Goal: Information Seeking & Learning: Learn about a topic

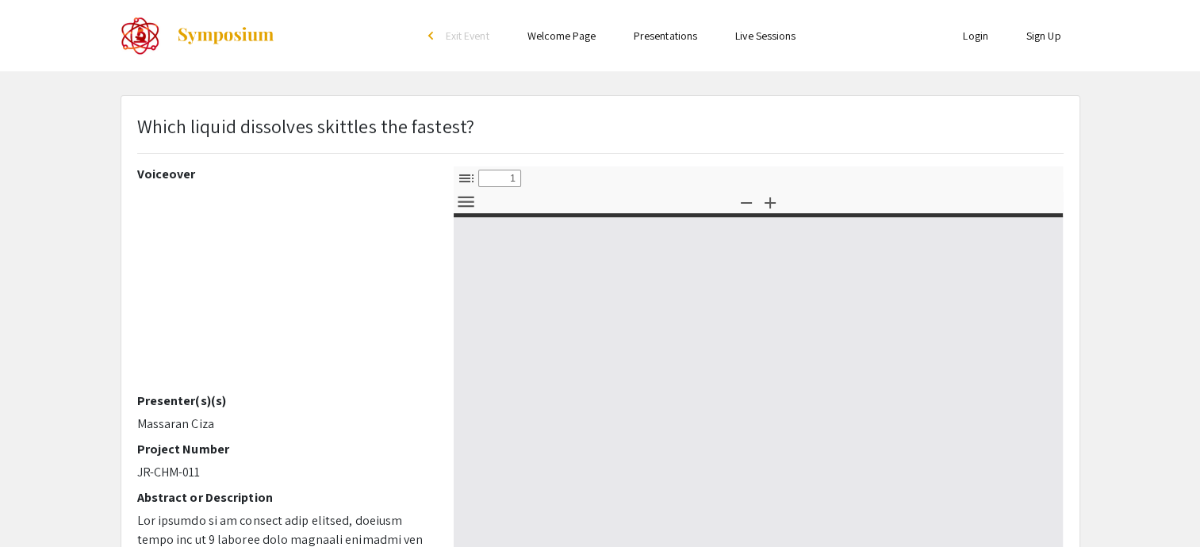
select select "custom"
type input "0"
select select "custom"
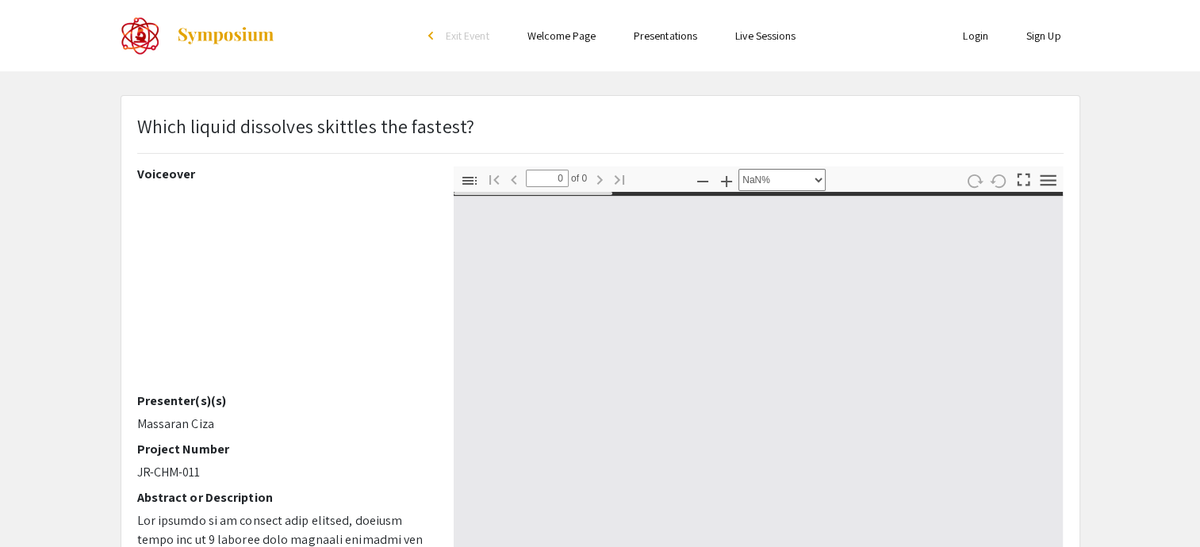
type input "1"
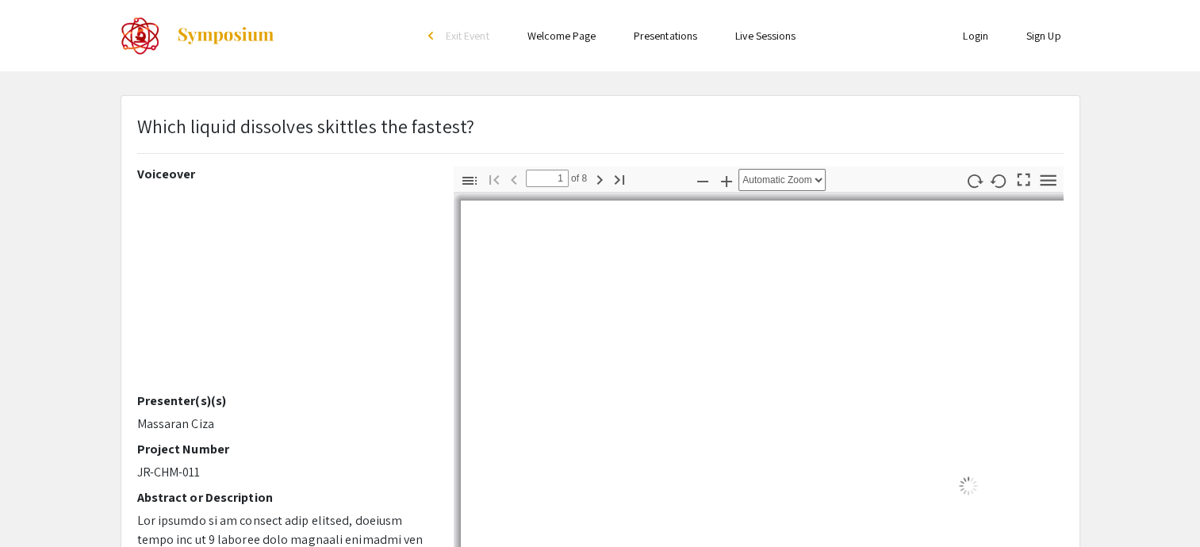
select select "auto"
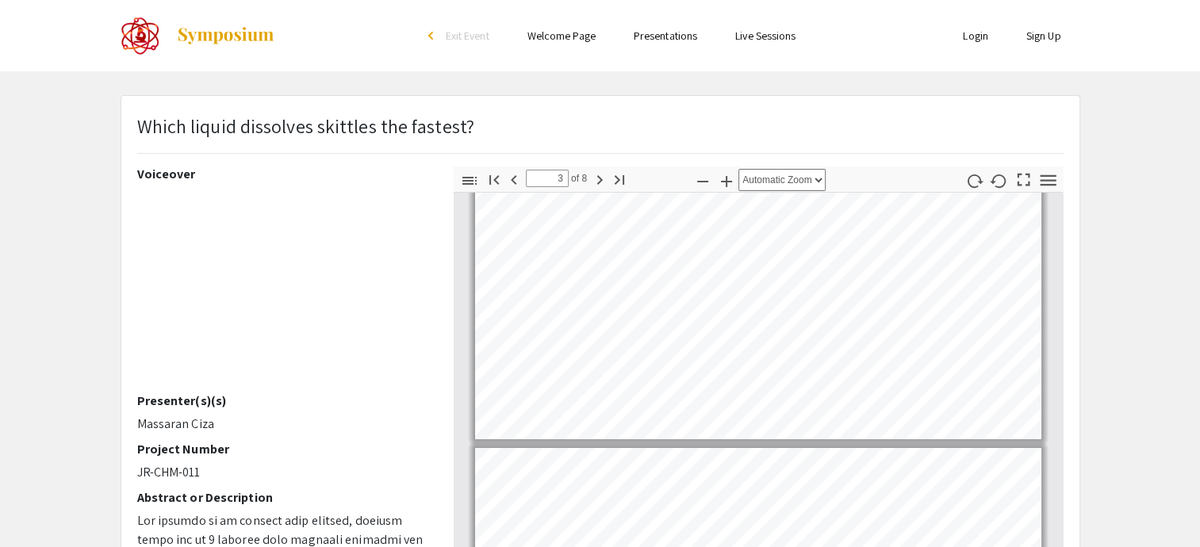
type input "2"
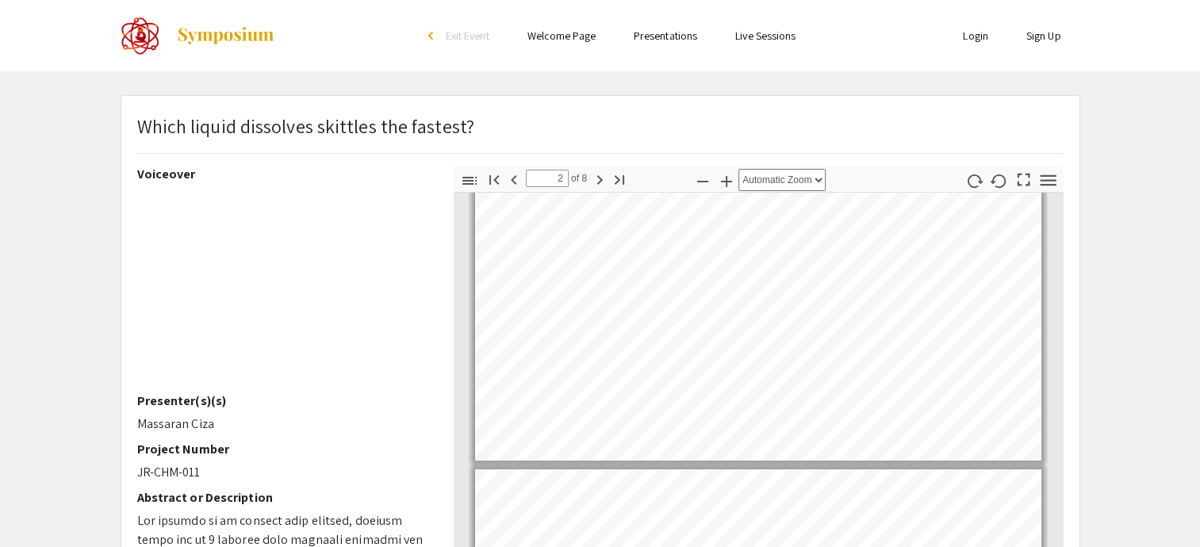
scroll to position [384, 0]
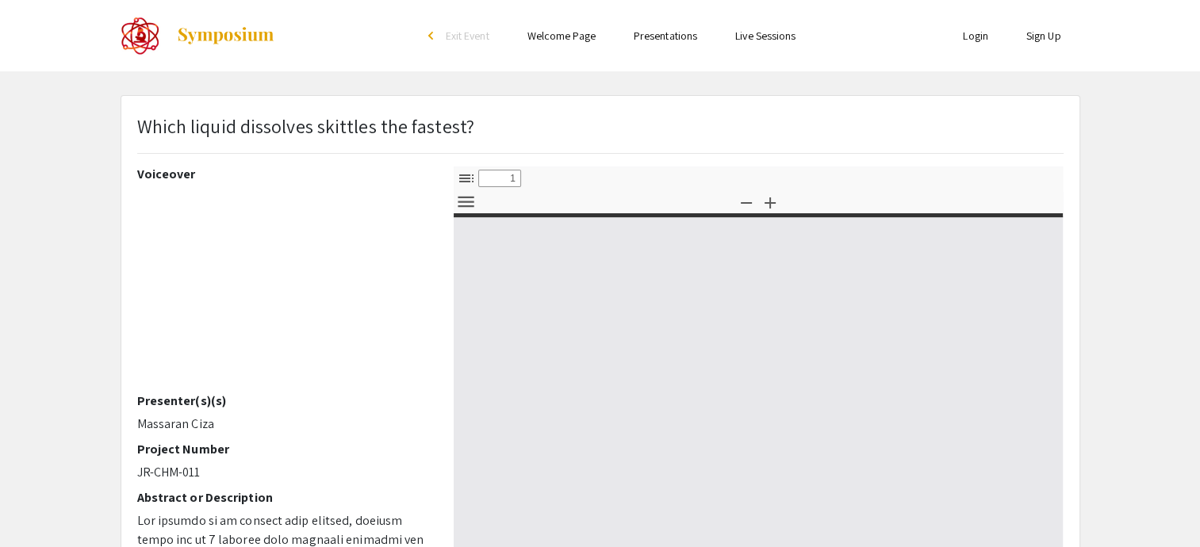
select select "custom"
type input "0"
select select "custom"
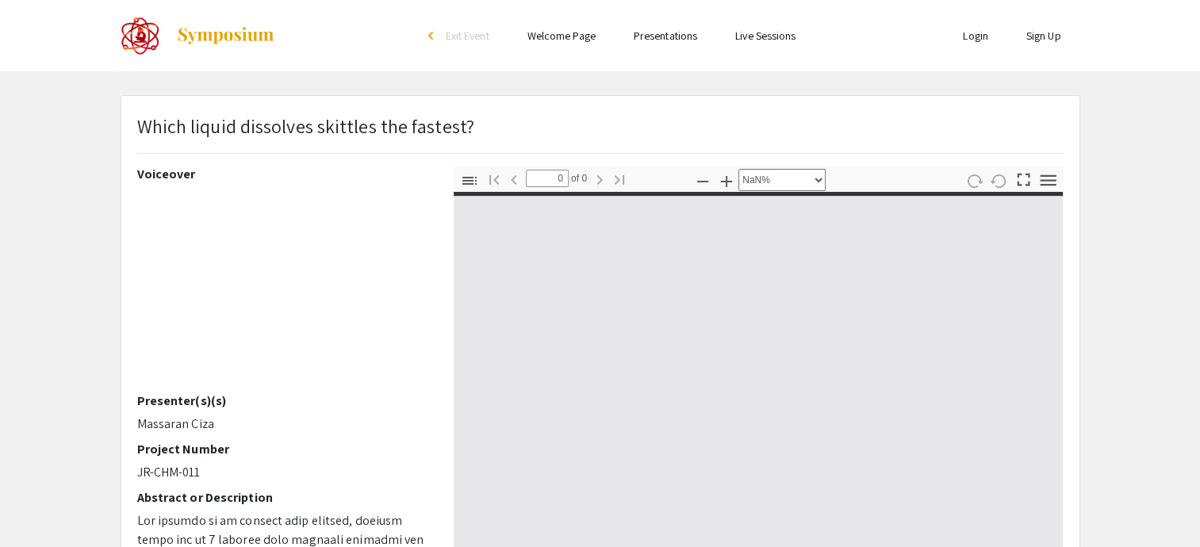
type input "1"
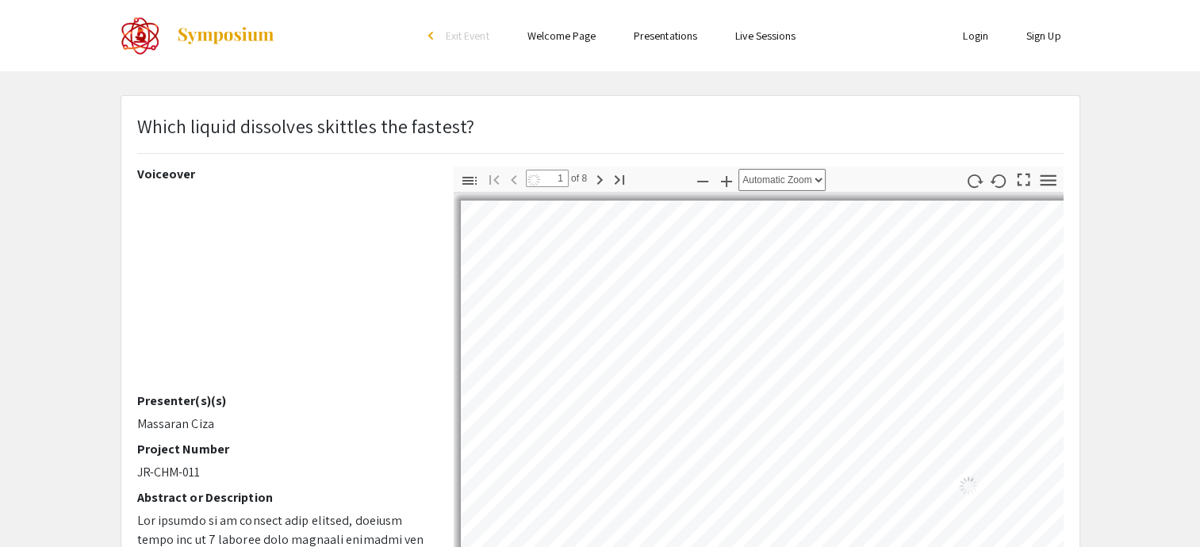
select select "auto"
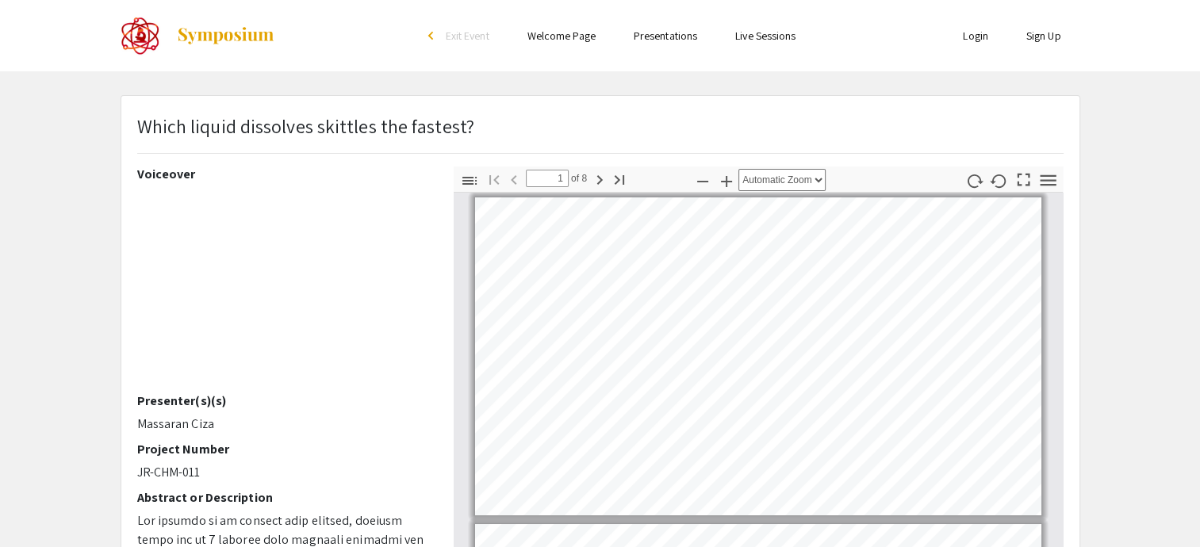
type input "2"
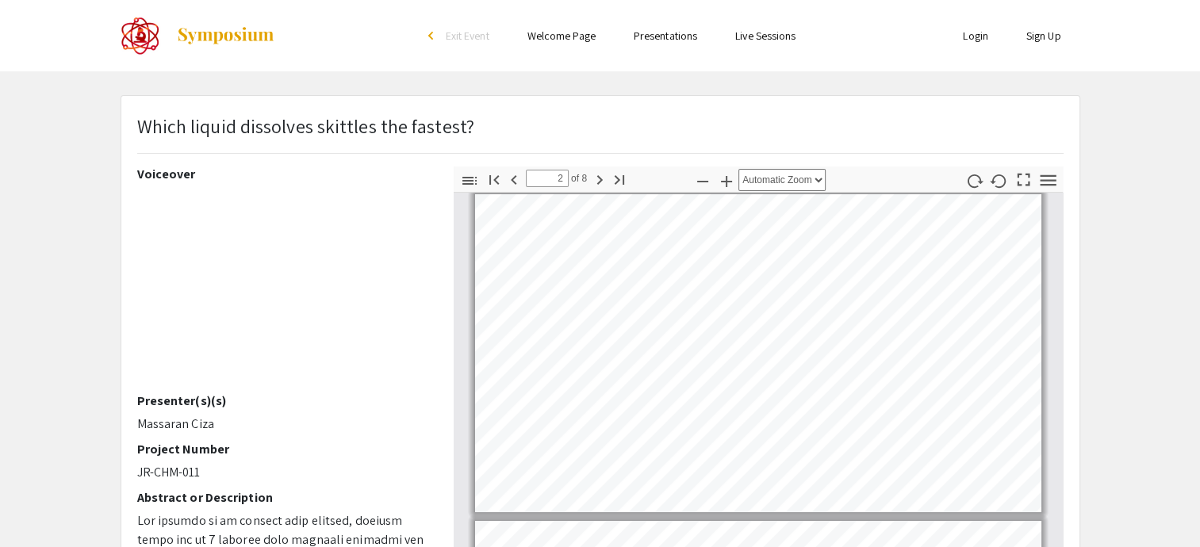
scroll to position [334, 0]
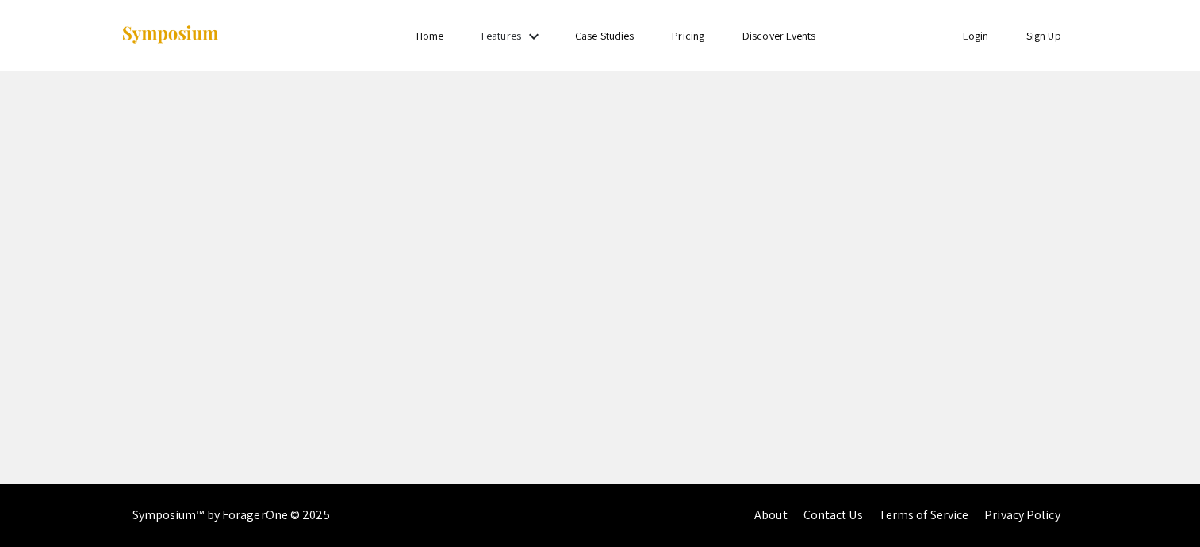
click at [431, 241] on div "Skip navigation Home Features keyboard_arrow_down Case Studies Pricing Discover…" at bounding box center [600, 242] width 1200 height 484
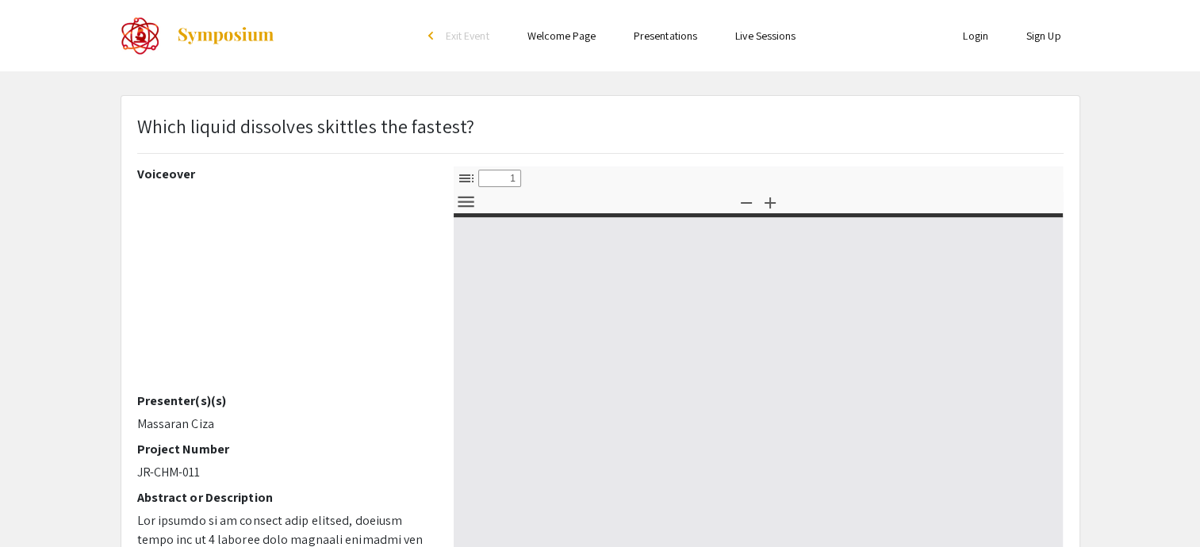
select select "custom"
type input "0"
select select "custom"
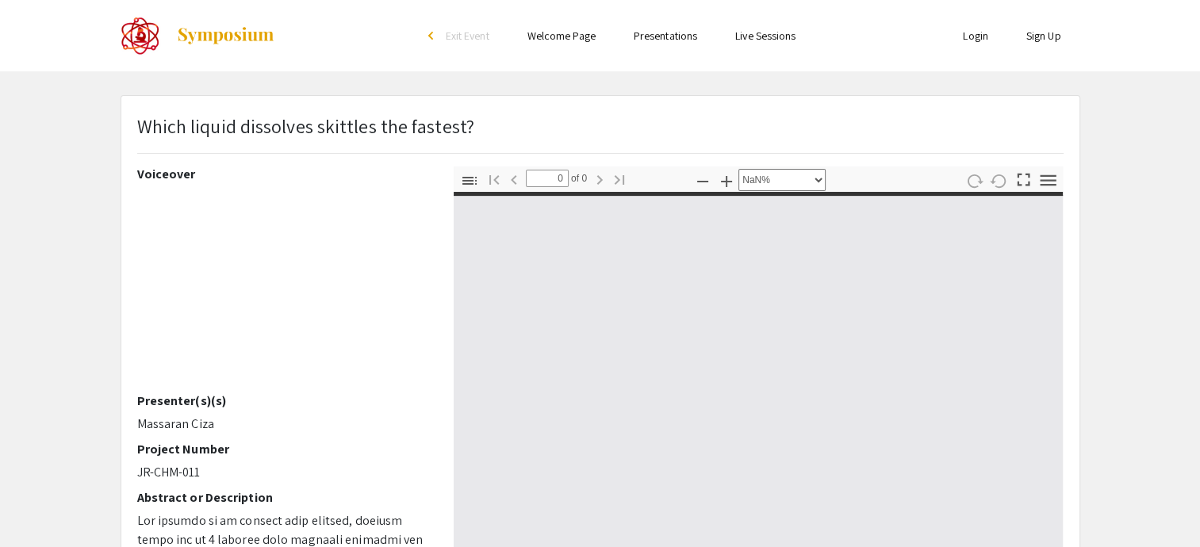
type input "1"
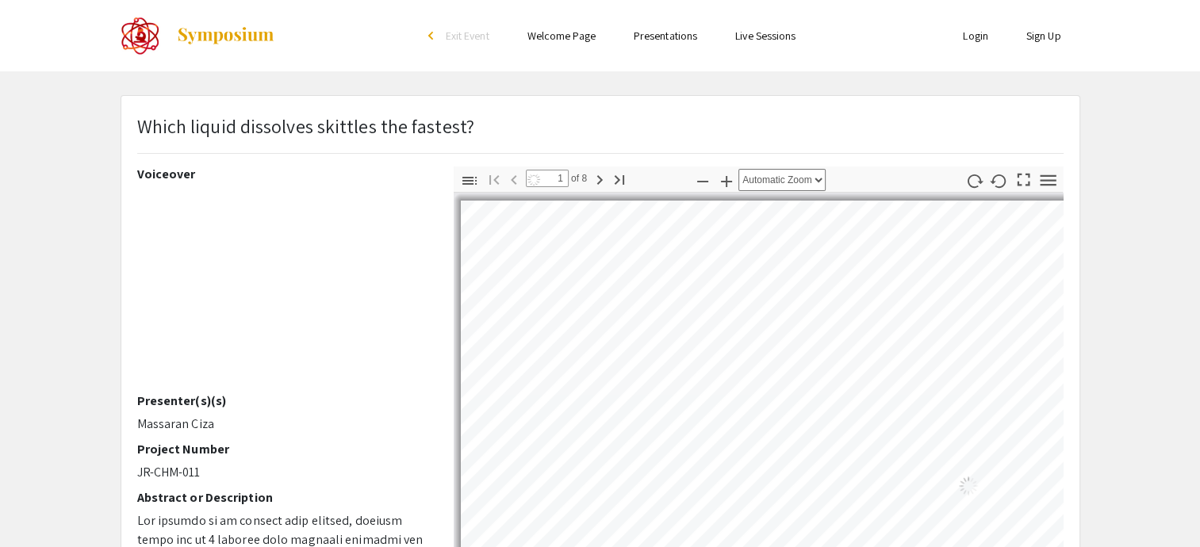
select select "auto"
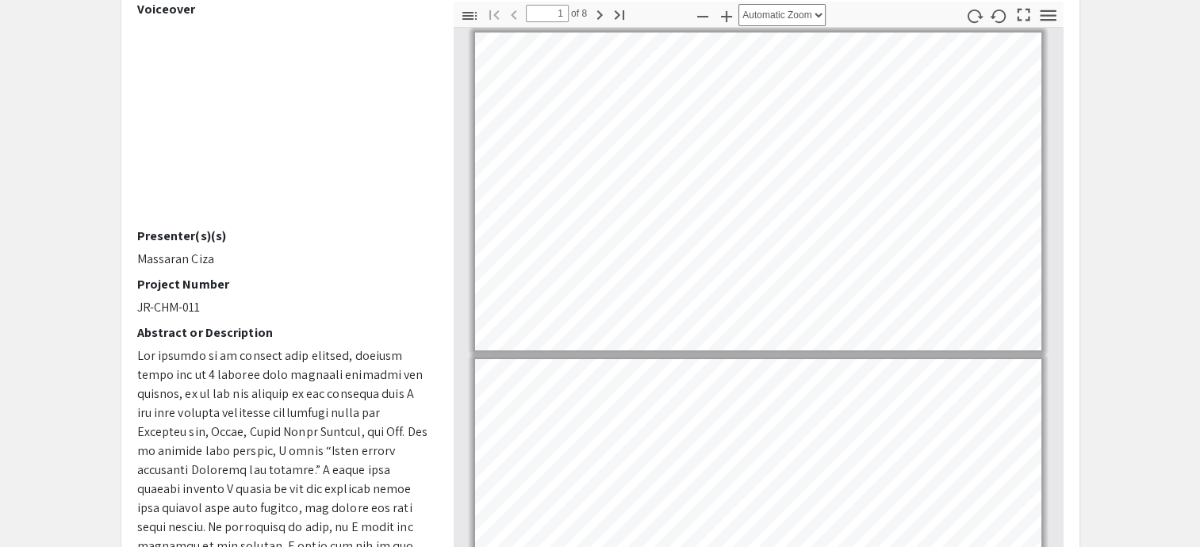
scroll to position [159, 0]
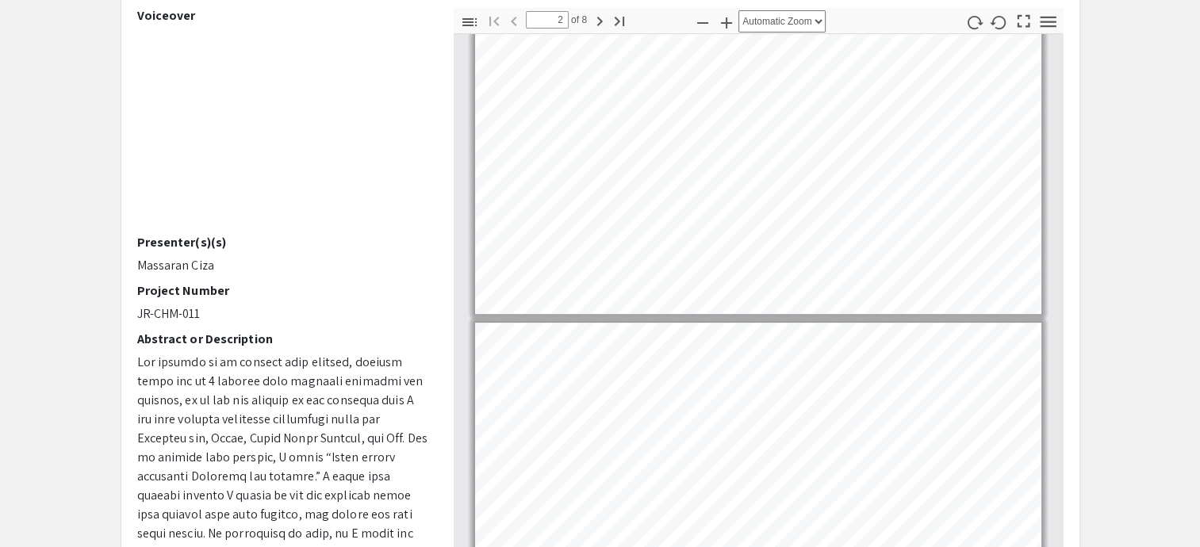
type input "1"
